Goal: Information Seeking & Learning: Learn about a topic

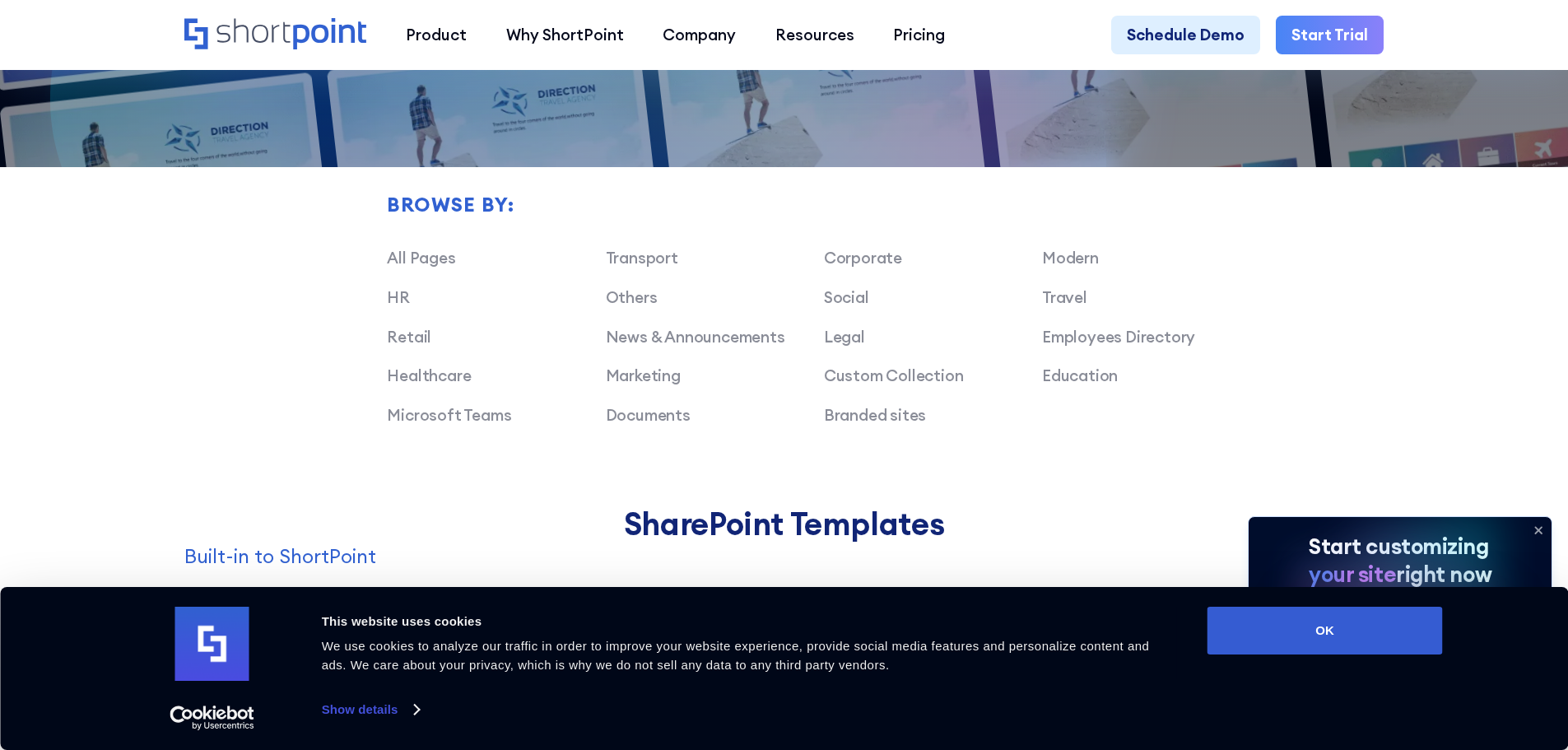
scroll to position [1235, 0]
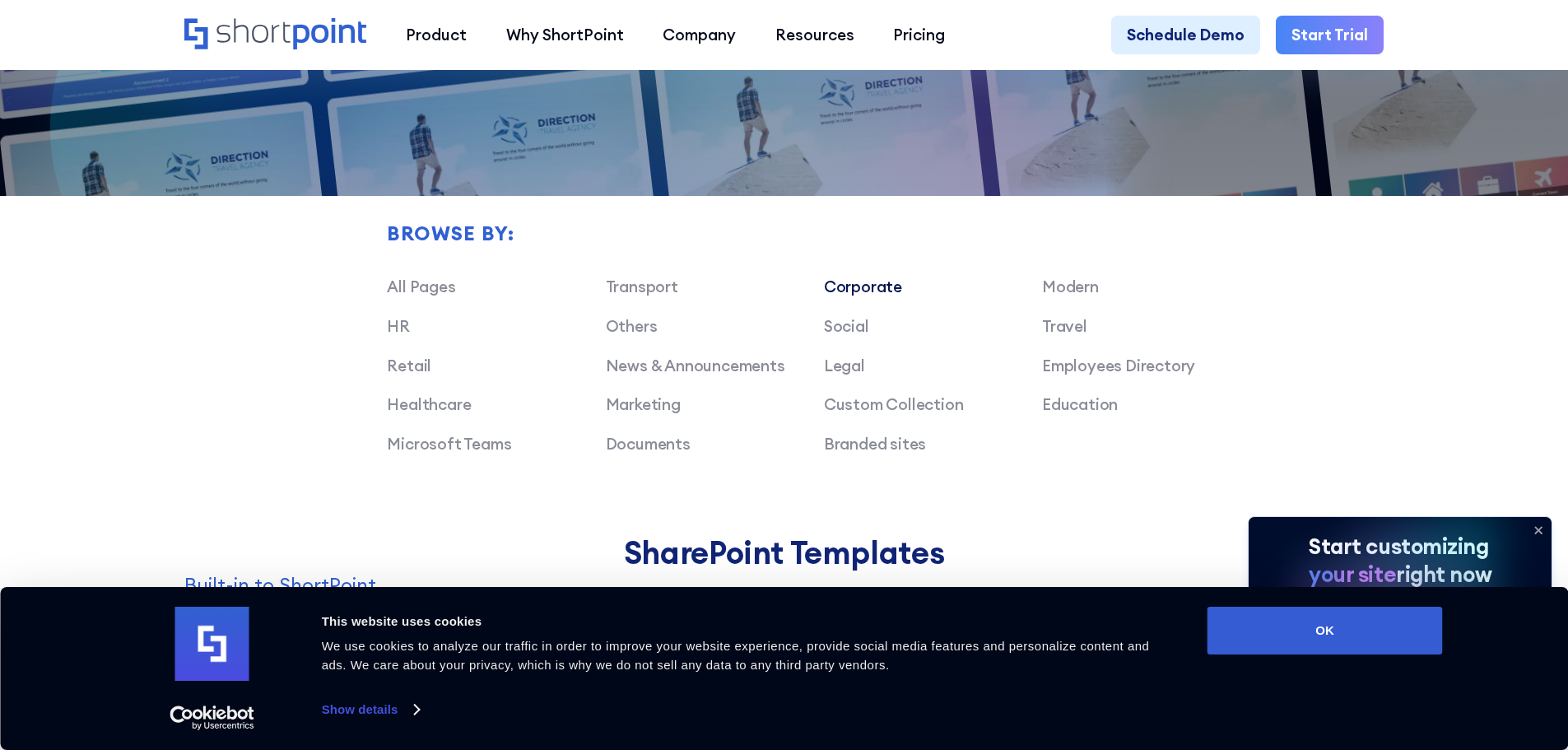
click at [885, 295] on link "Corporate" at bounding box center [863, 286] width 78 height 20
click at [1270, 626] on button "OK" at bounding box center [1325, 630] width 235 height 48
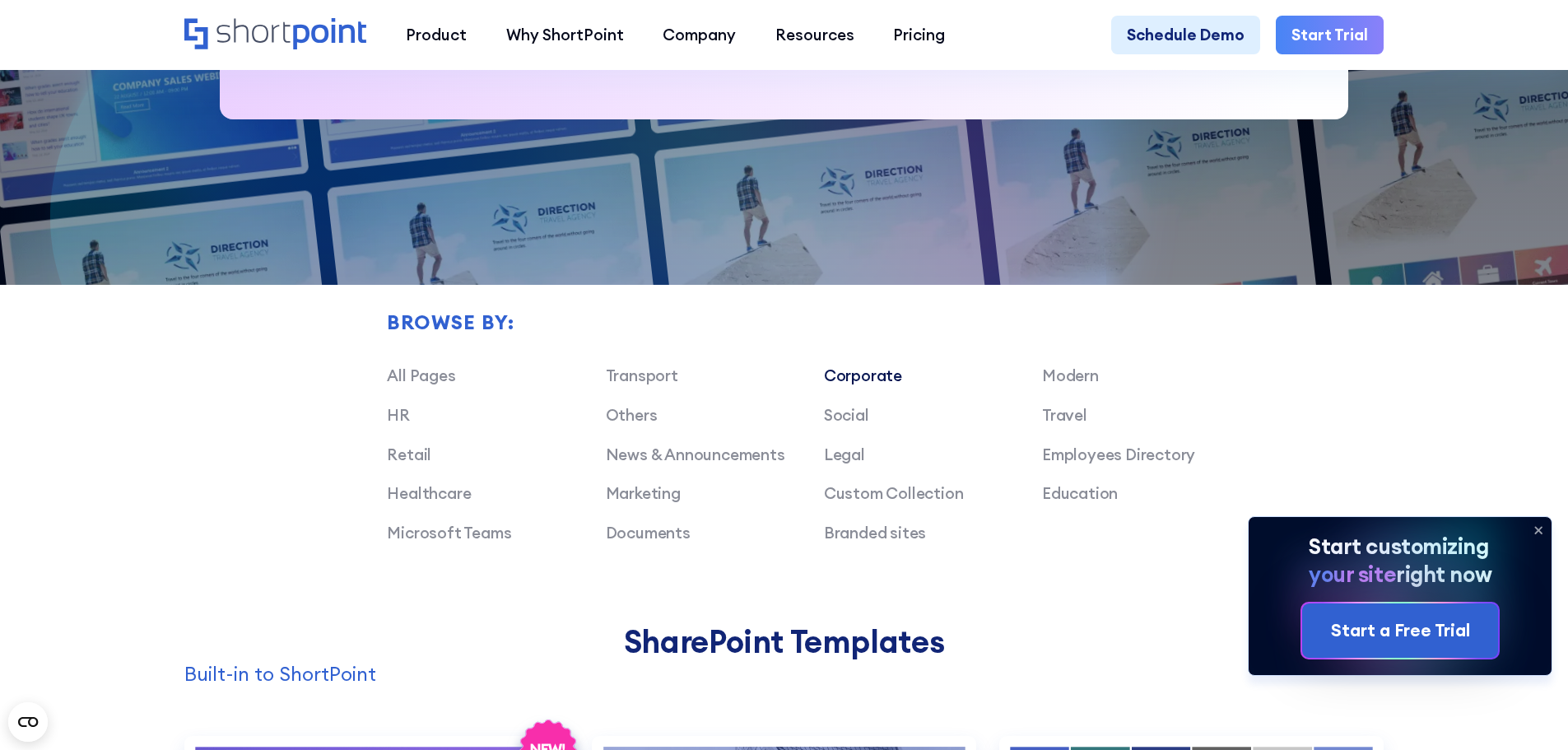
scroll to position [1152, 0]
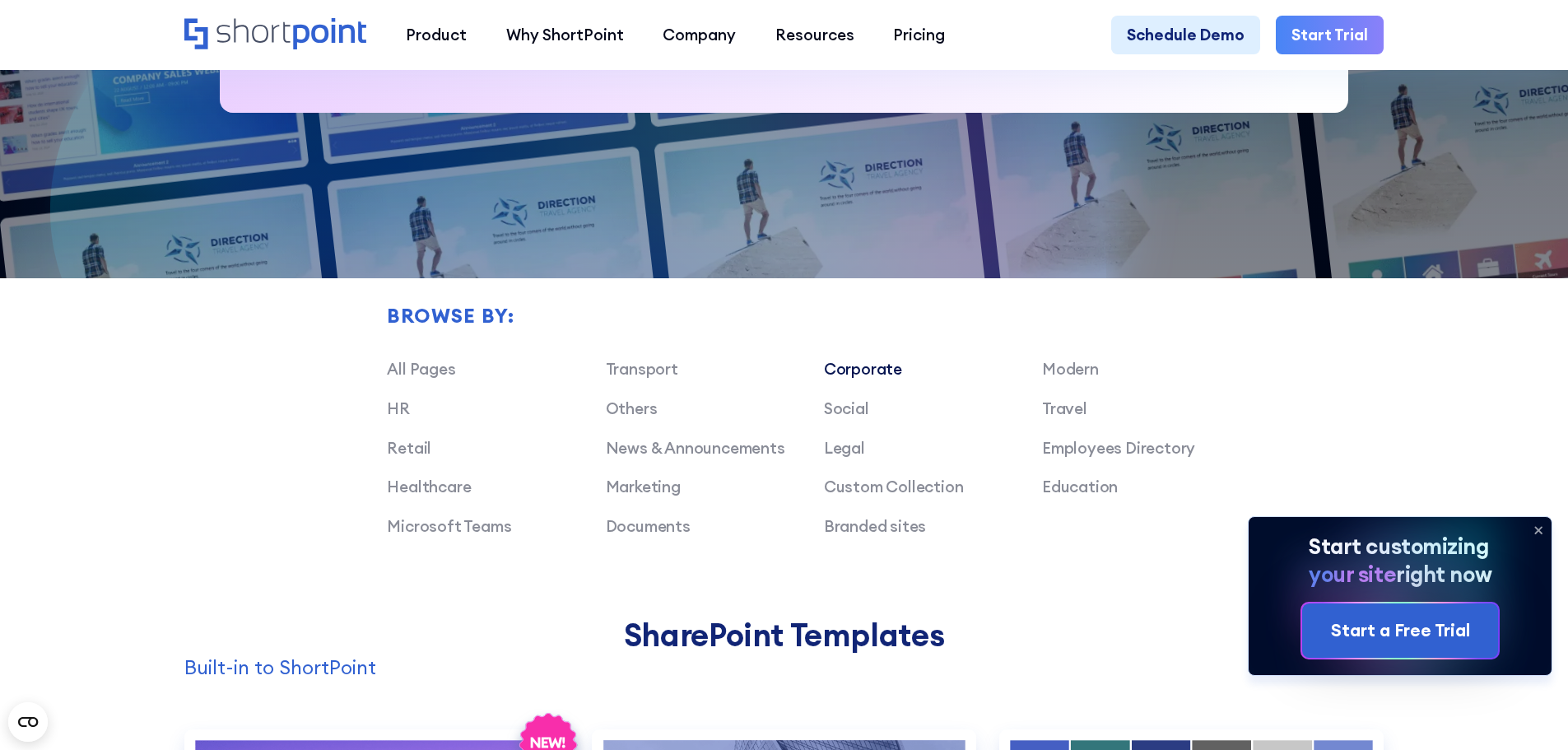
click at [865, 377] on link "Corporate" at bounding box center [863, 369] width 78 height 20
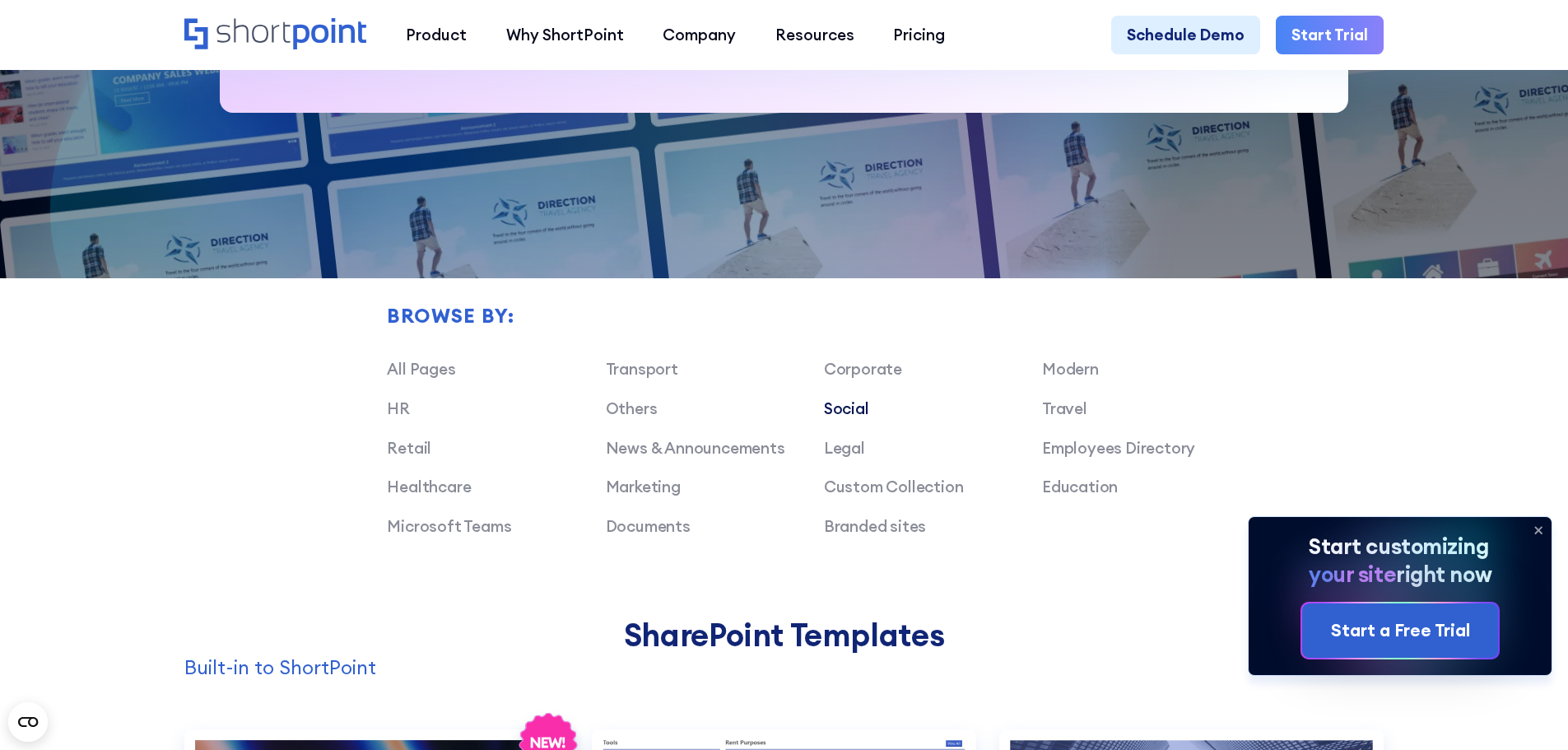
click at [855, 418] on link "Social" at bounding box center [846, 408] width 45 height 20
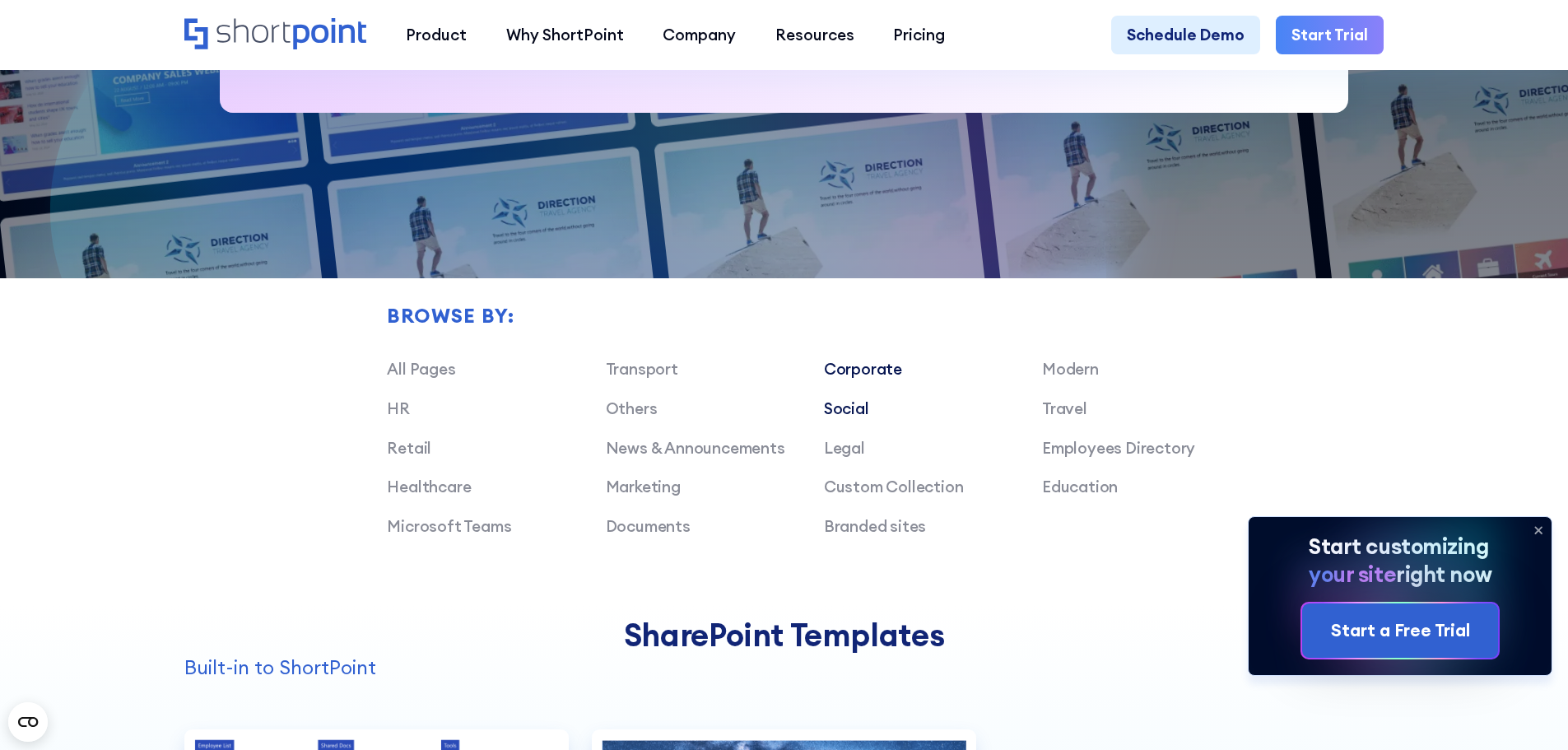
click at [856, 370] on link "Corporate" at bounding box center [863, 369] width 78 height 20
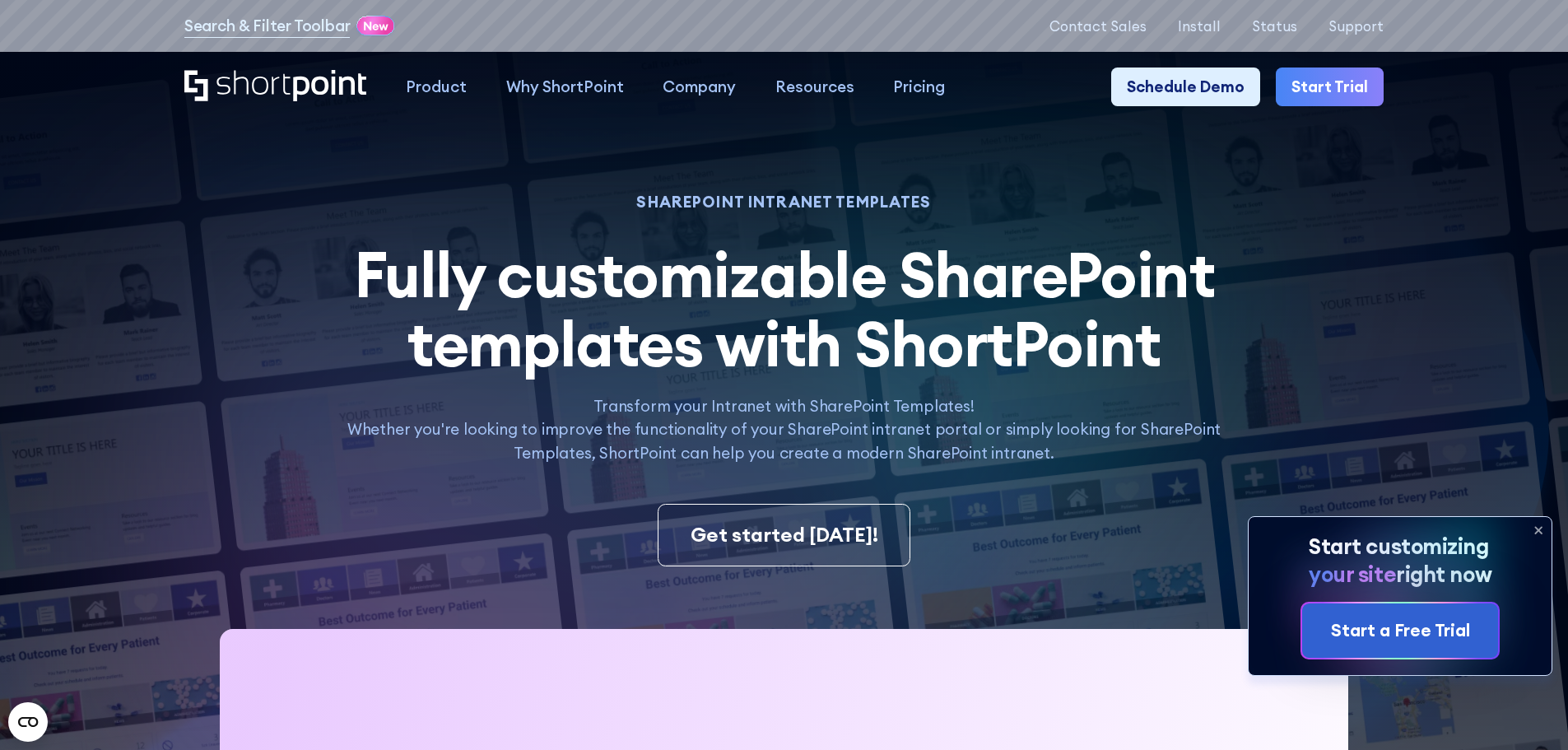
scroll to position [0, 0]
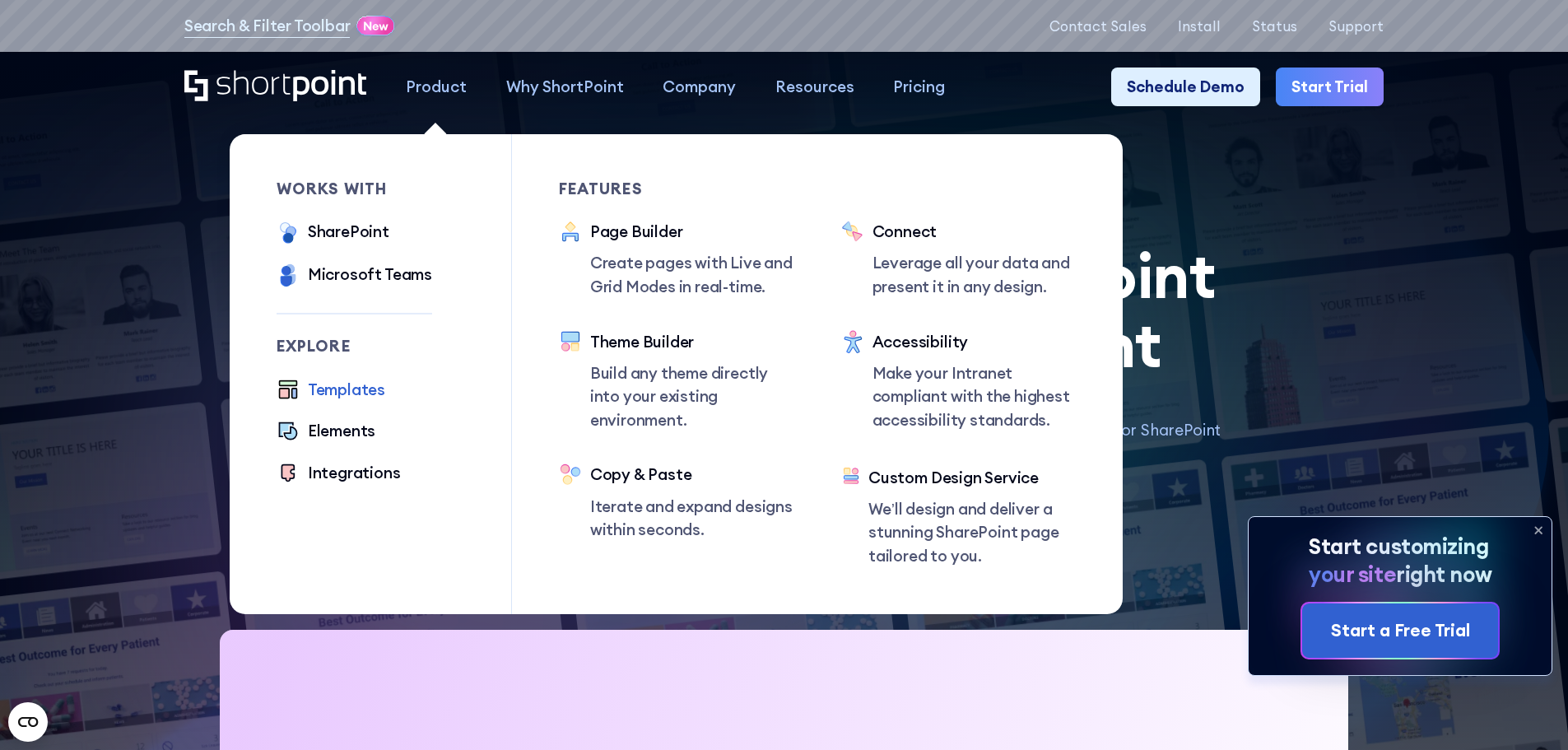
click at [412, 86] on div "Product" at bounding box center [436, 87] width 61 height 24
click at [350, 395] on div "Templates" at bounding box center [346, 390] width 78 height 24
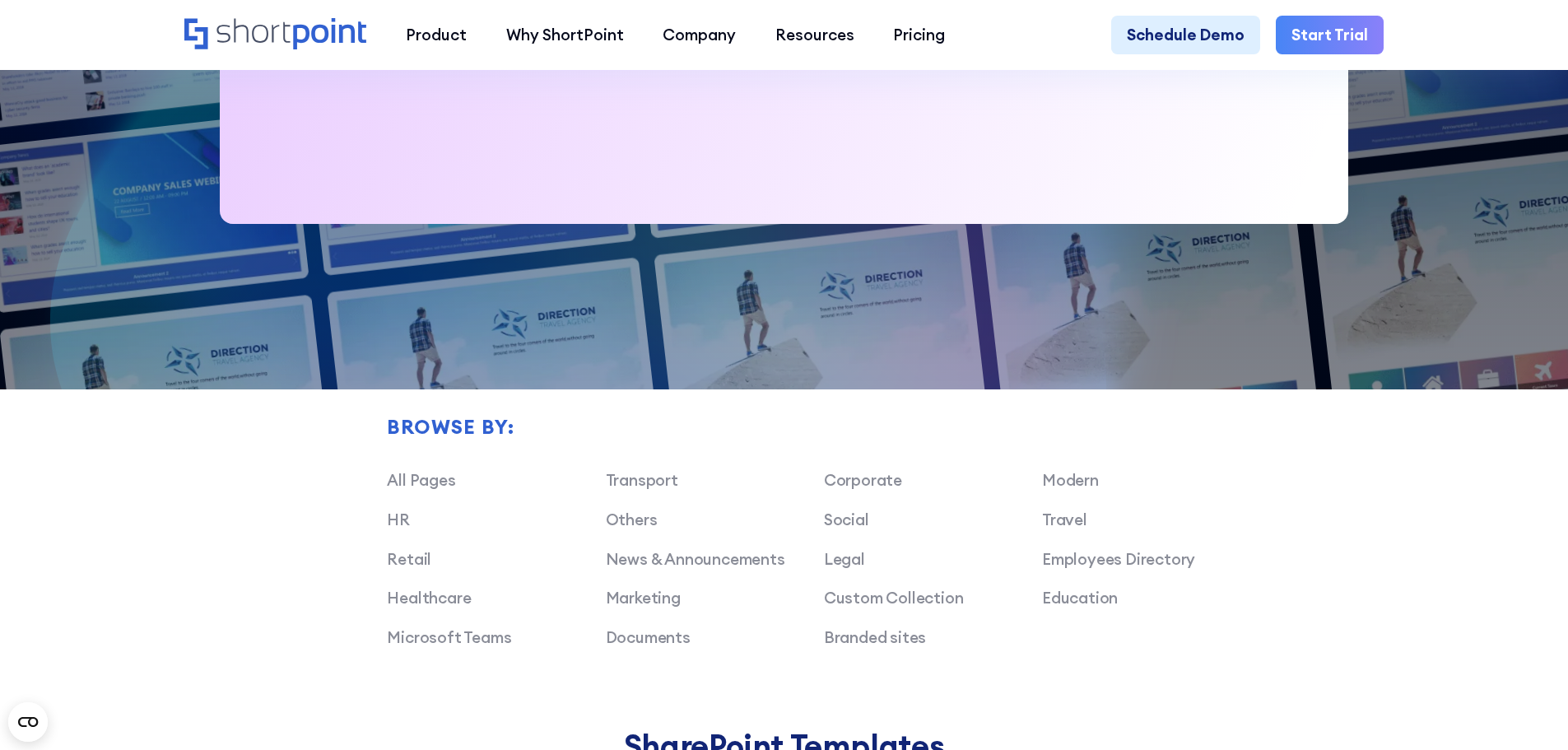
scroll to position [1070, 0]
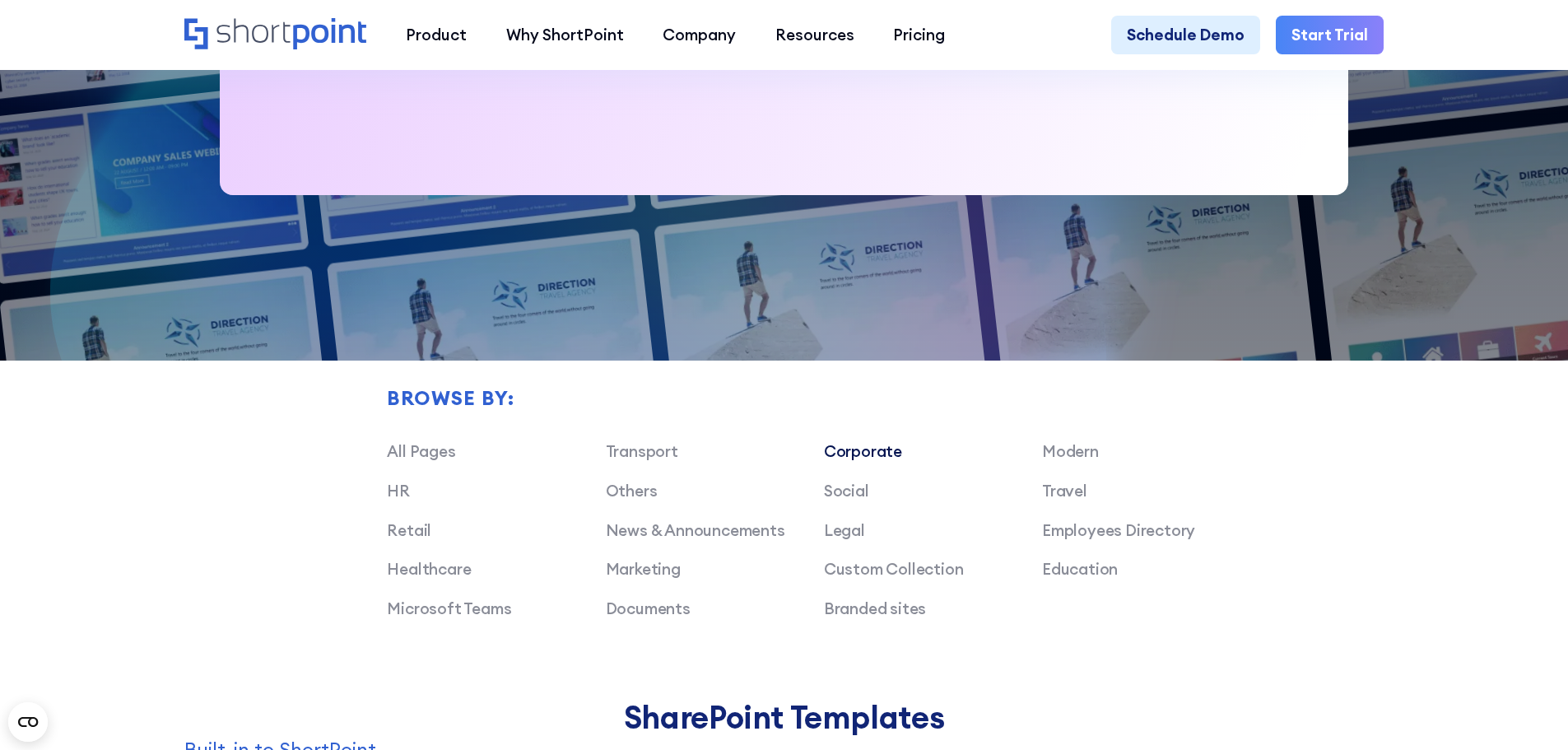
click at [832, 460] on link "Corporate" at bounding box center [863, 451] width 78 height 20
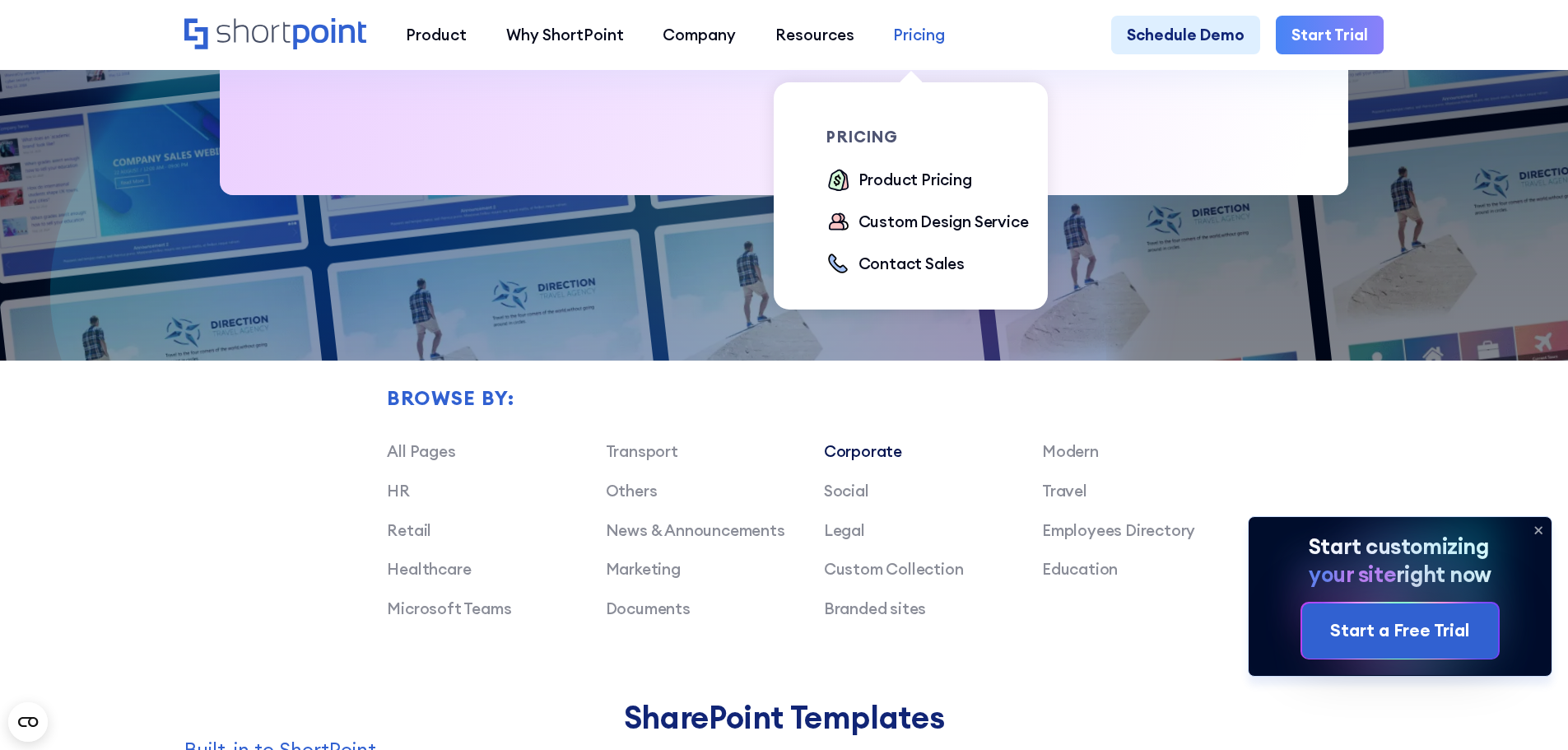
click at [899, 42] on div "Pricing" at bounding box center [918, 35] width 52 height 24
click at [940, 186] on div "Product Pricing" at bounding box center [915, 180] width 113 height 24
